Goal: Task Accomplishment & Management: Complete application form

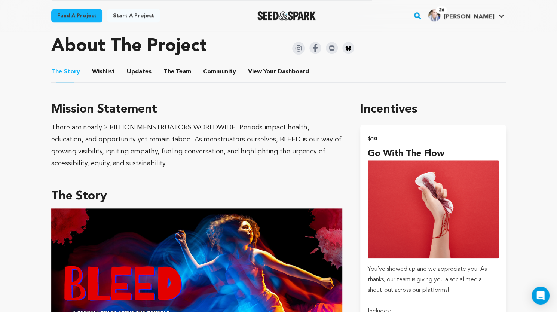
scroll to position [308, 0]
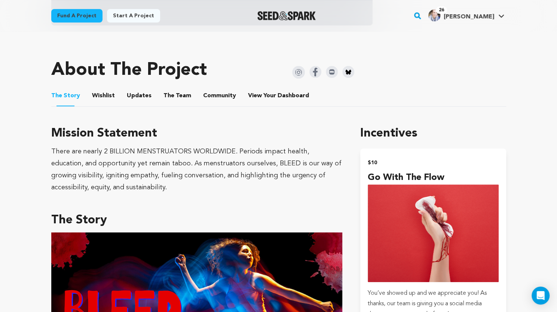
click at [105, 98] on button "Wishlist" at bounding box center [103, 97] width 18 height 18
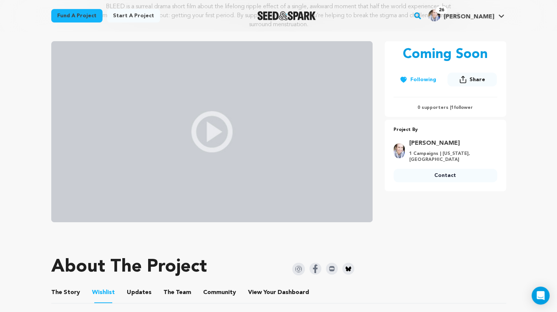
scroll to position [109, 0]
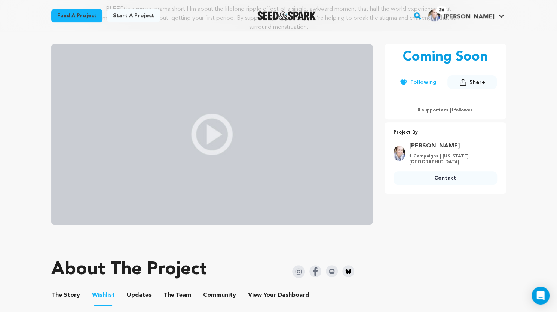
click at [71, 296] on button "The Story" at bounding box center [65, 296] width 18 height 18
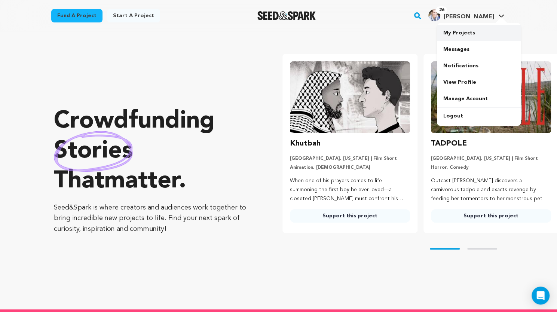
click at [457, 35] on link "My Projects" at bounding box center [479, 33] width 84 height 16
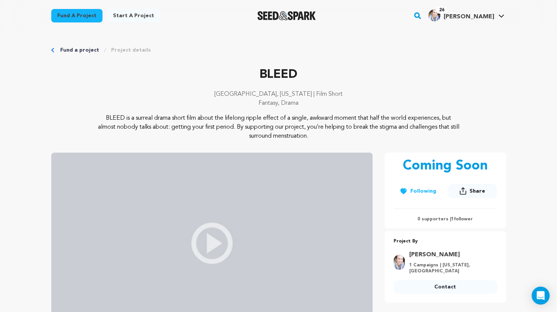
click at [540, 22] on div "Fund a project Start a project Search" at bounding box center [278, 15] width 557 height 31
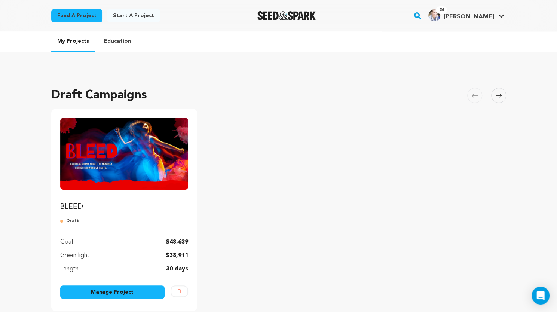
click at [118, 293] on link "Manage Project" at bounding box center [112, 291] width 105 height 13
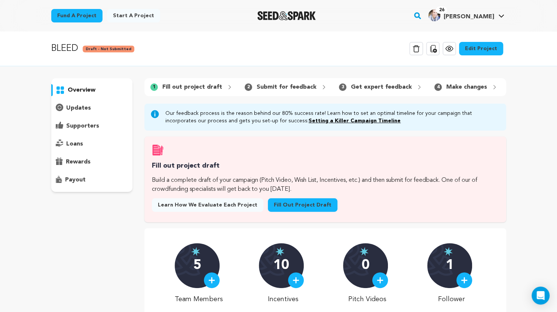
click at [220, 209] on span "Learn how we evaluate each project" at bounding box center [207, 204] width 99 height 7
click at [280, 209] on link "Fill out project draft" at bounding box center [303, 204] width 70 height 13
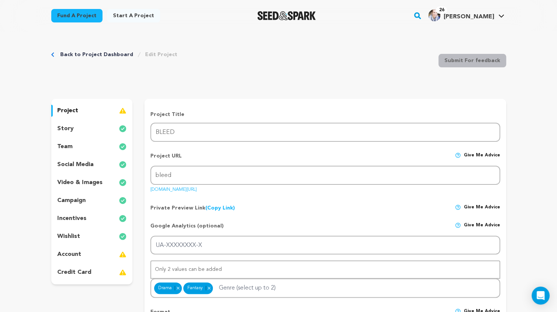
click at [67, 255] on p "account" at bounding box center [69, 254] width 24 height 9
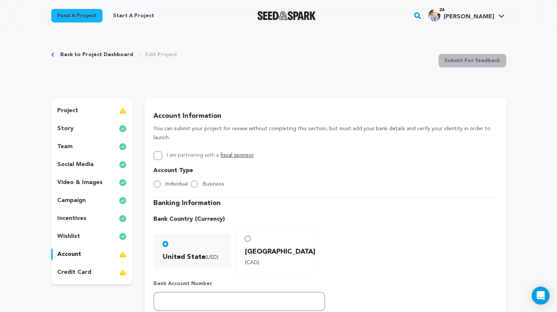
click at [71, 255] on p "account" at bounding box center [69, 254] width 24 height 9
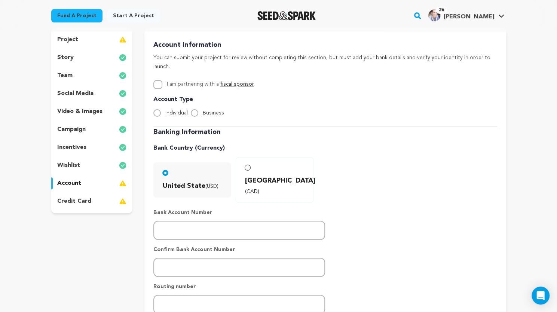
scroll to position [70, 0]
click at [157, 81] on input "I am partnering with a fiscal sponsor ." at bounding box center [157, 85] width 9 height 9
checkbox input "true"
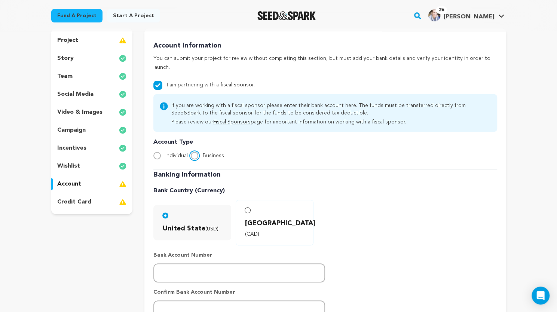
click at [196, 152] on input "Business" at bounding box center [194, 155] width 7 height 7
radio input "true"
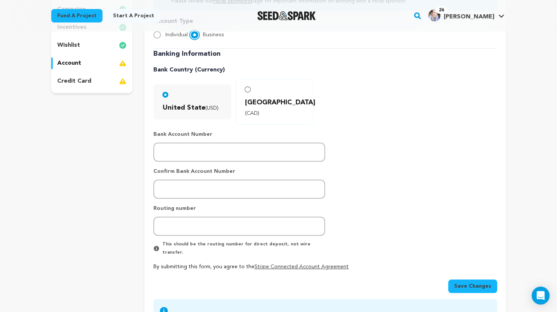
scroll to position [193, 0]
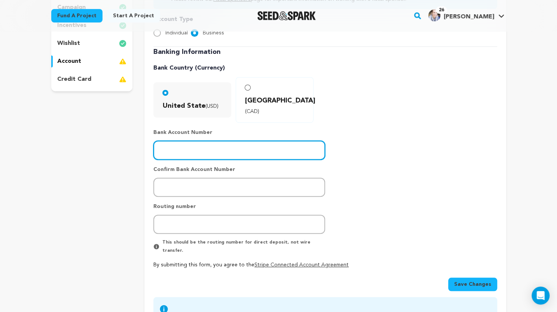
click at [198, 141] on input "number" at bounding box center [239, 150] width 172 height 19
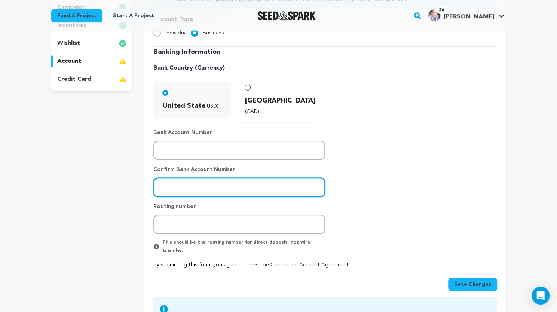
click at [164, 178] on input "number" at bounding box center [239, 187] width 172 height 19
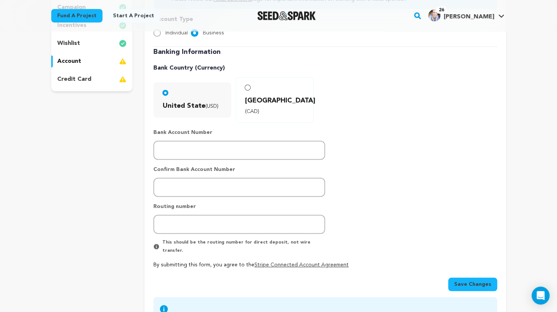
click at [468, 280] on span "Save Changes" at bounding box center [472, 283] width 37 height 7
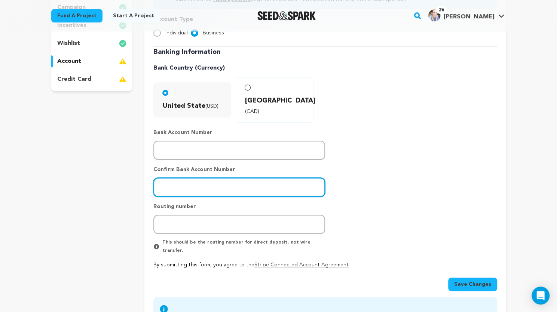
drag, startPoint x: 192, startPoint y: 172, endPoint x: 152, endPoint y: 166, distance: 40.4
click at [152, 166] on div "Account Information You can submit your project for review without completing t…" at bounding box center [324, 118] width 361 height 425
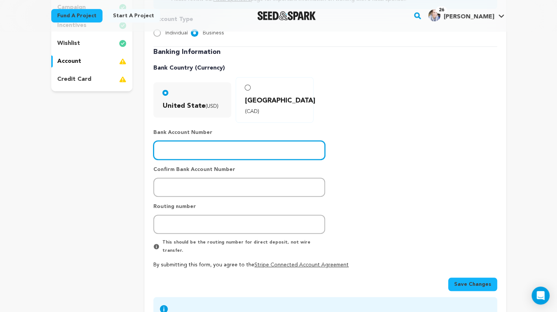
click at [195, 141] on input "number" at bounding box center [239, 150] width 172 height 19
type input "5"
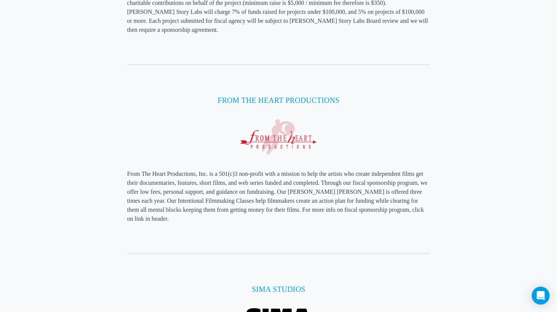
scroll to position [2136, 0]
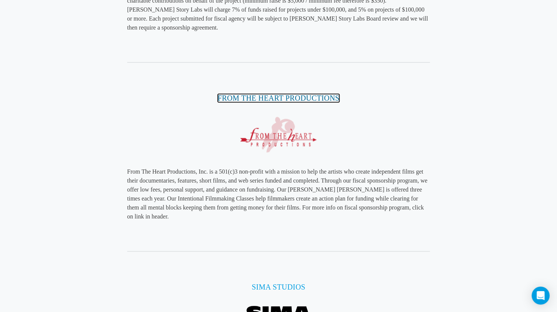
click at [289, 94] on link "From The Heart Productions" at bounding box center [279, 98] width 122 height 8
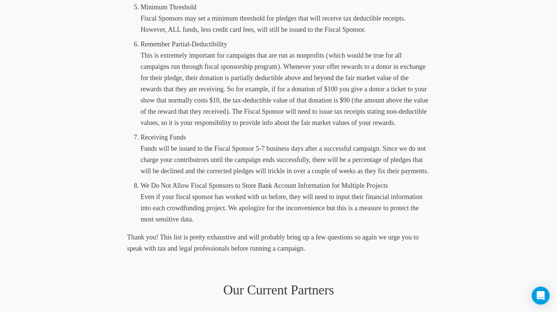
scroll to position [621, 0]
